Goal: Transaction & Acquisition: Purchase product/service

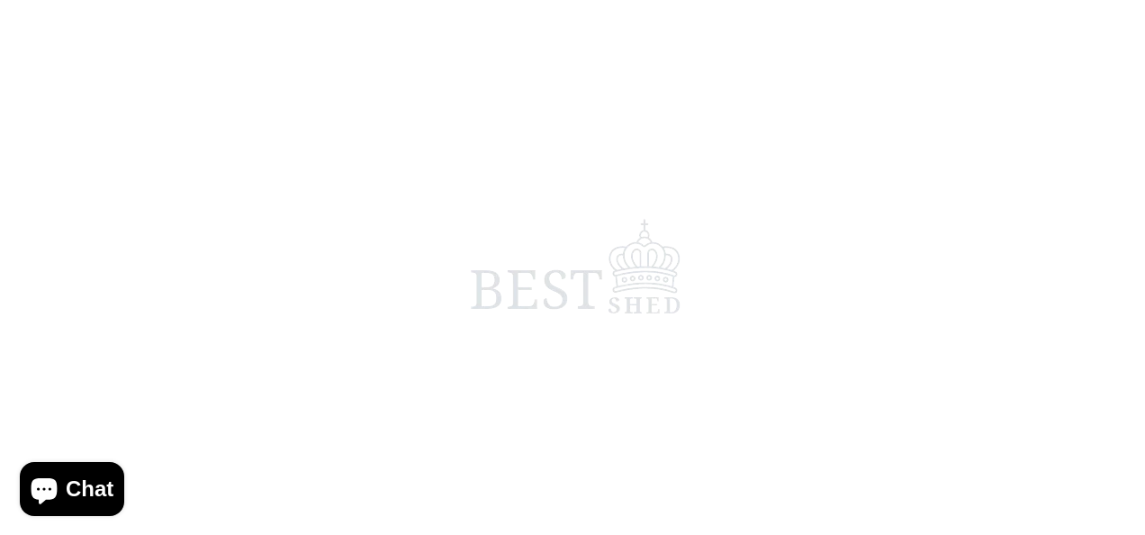
click at [319, 482] on span at bounding box center [572, 267] width 1145 height 535
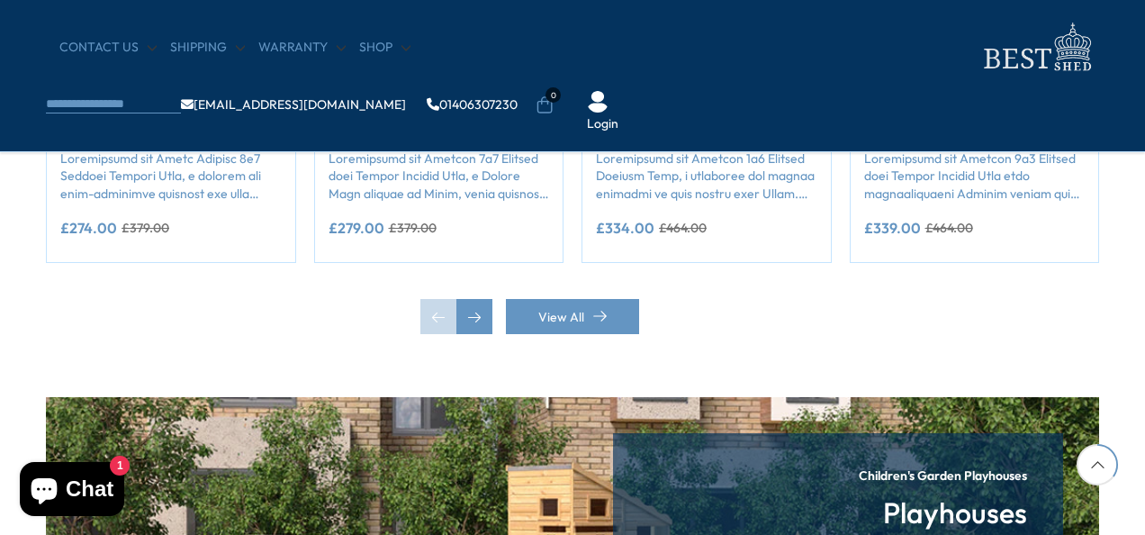
scroll to position [1794, 0]
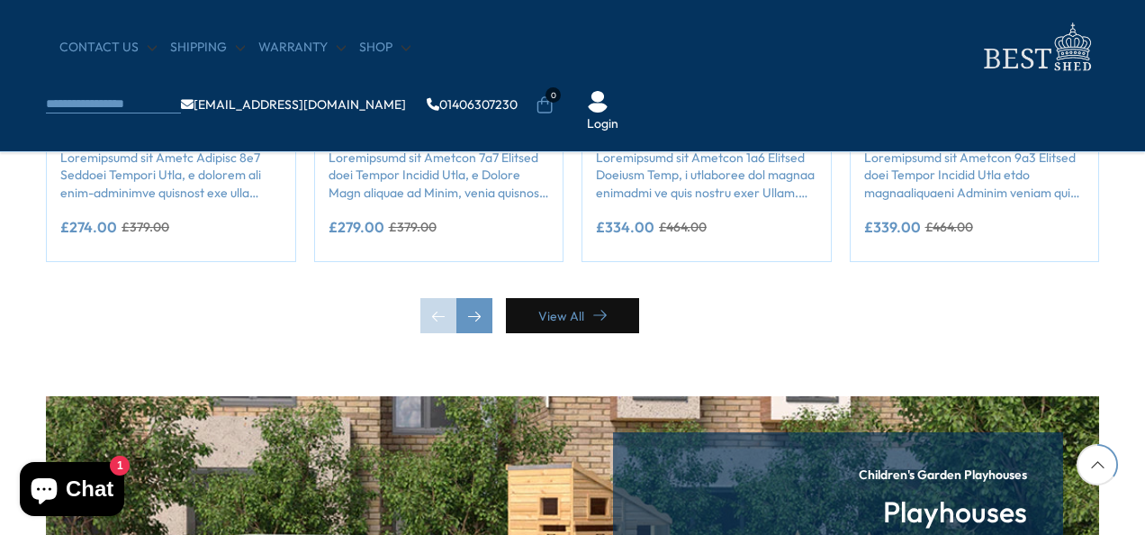
click at [555, 322] on link "View All" at bounding box center [572, 315] width 133 height 35
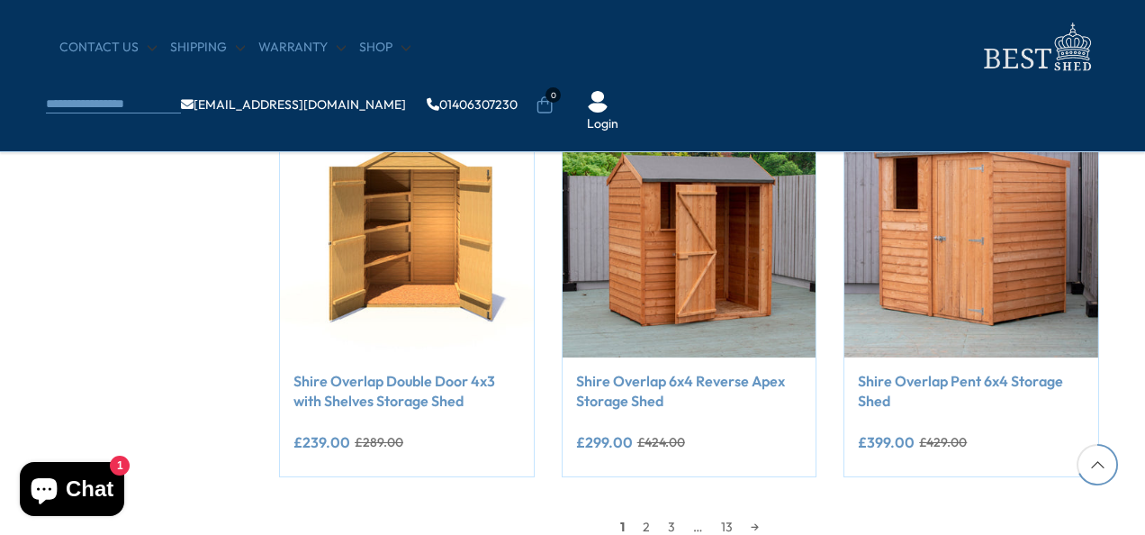
scroll to position [1529, 0]
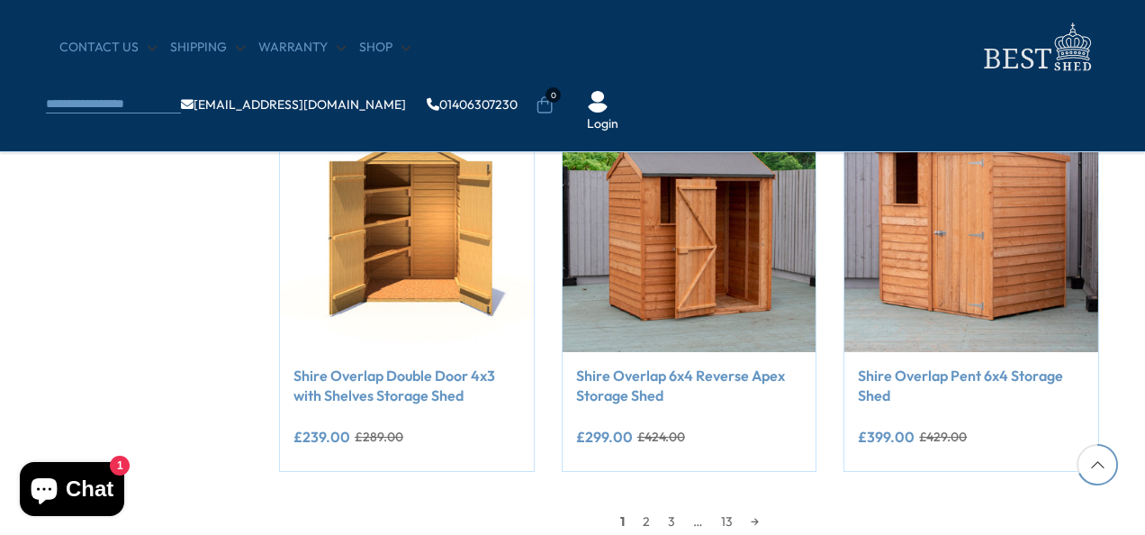
click at [805, 526] on div "1 2 3 … 13 →" at bounding box center [689, 521] width 820 height 27
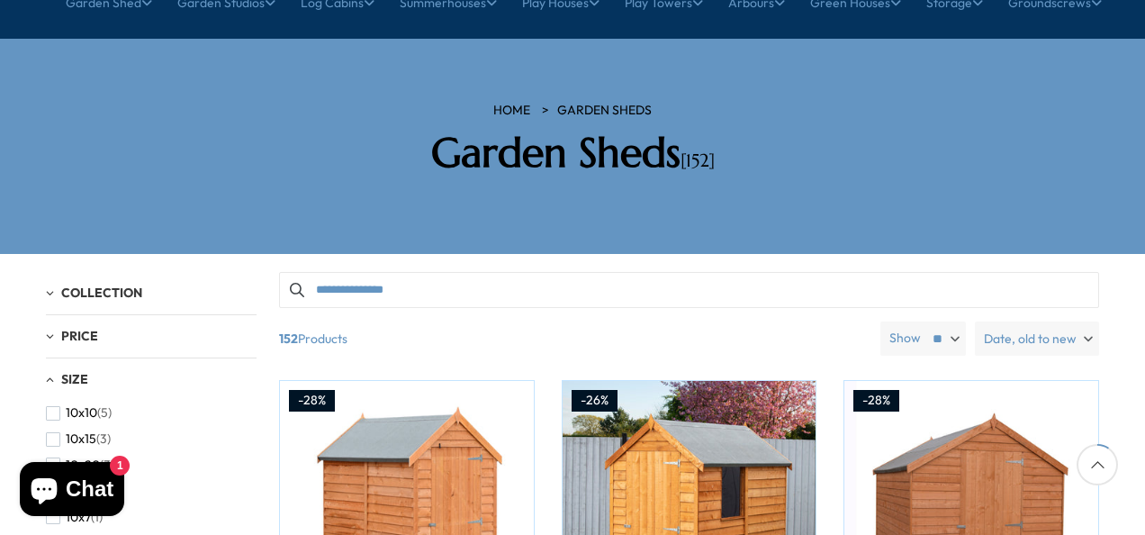
scroll to position [227, 0]
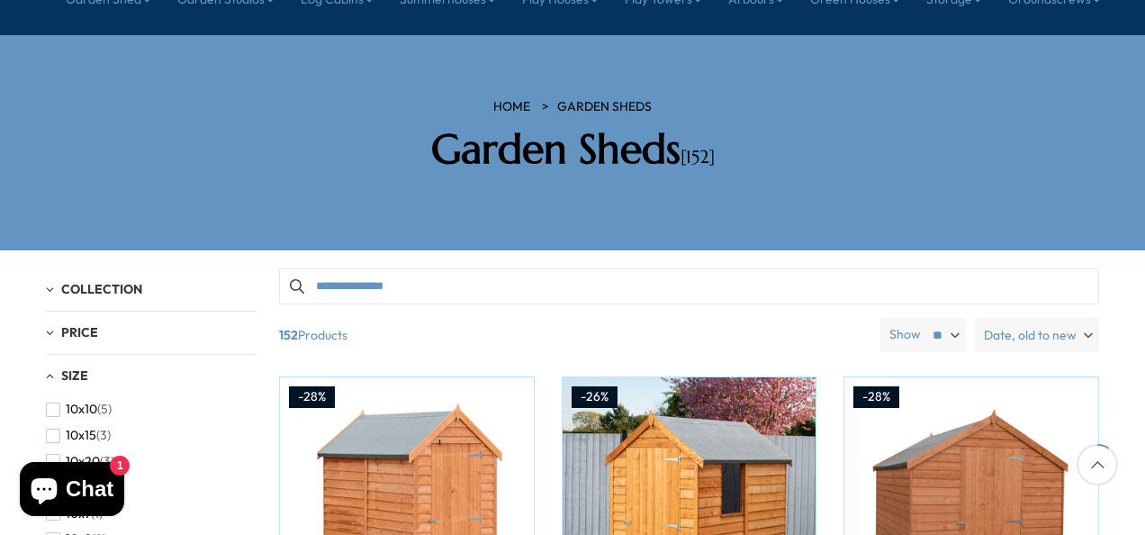
click at [130, 281] on span "Collection" at bounding box center [101, 289] width 81 height 16
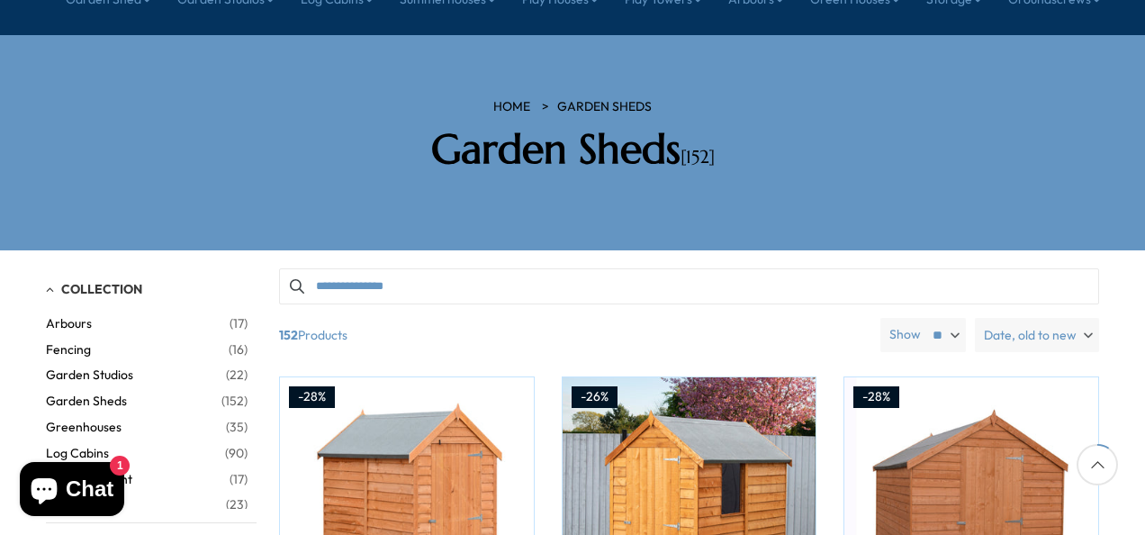
click at [107, 393] on span "Garden Sheds" at bounding box center [134, 400] width 176 height 15
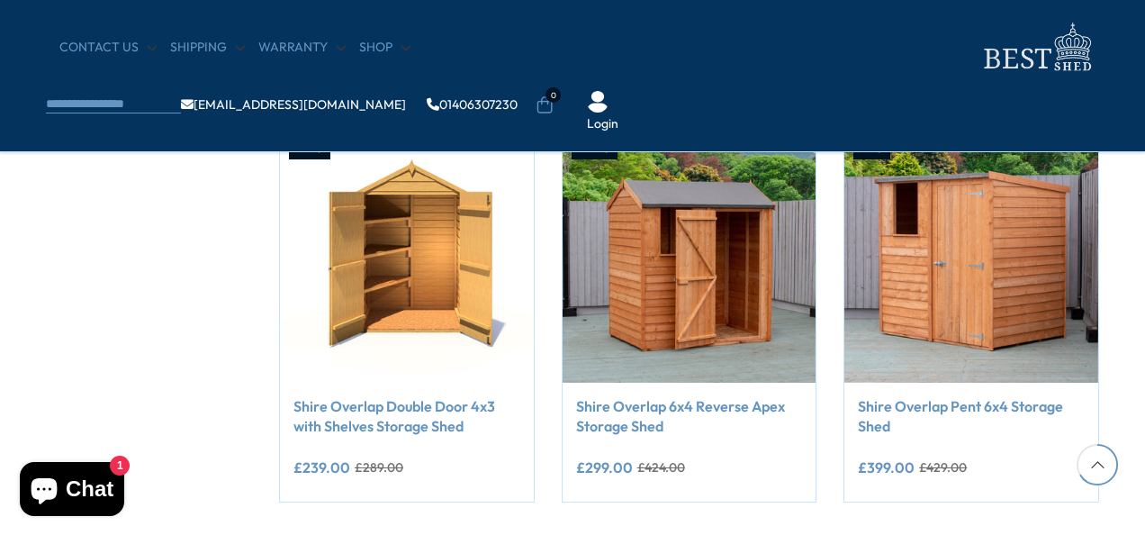
scroll to position [1498, 0]
